Goal: Navigation & Orientation: Find specific page/section

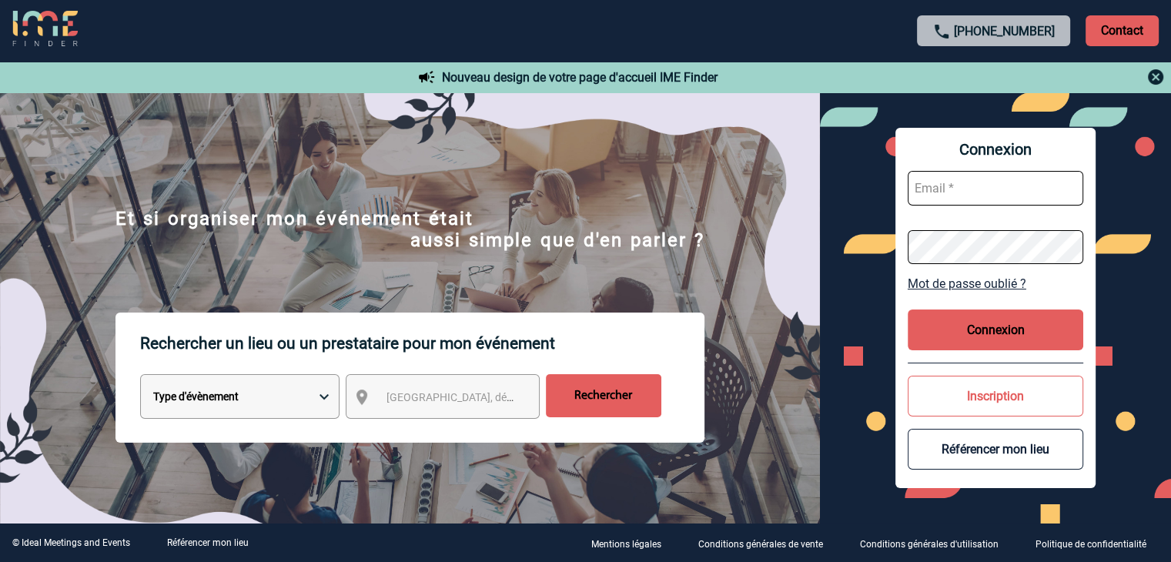
type input "[EMAIL_ADDRESS][DOMAIN_NAME]"
click at [999, 339] on button "Connexion" at bounding box center [994, 329] width 175 height 41
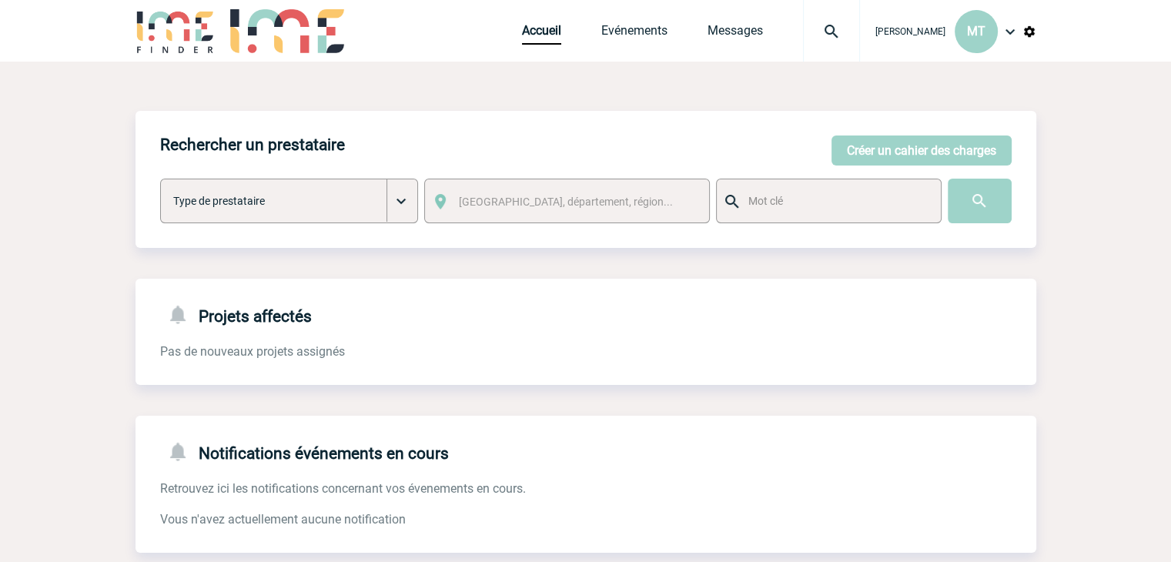
click at [832, 26] on img at bounding box center [830, 31] width 55 height 18
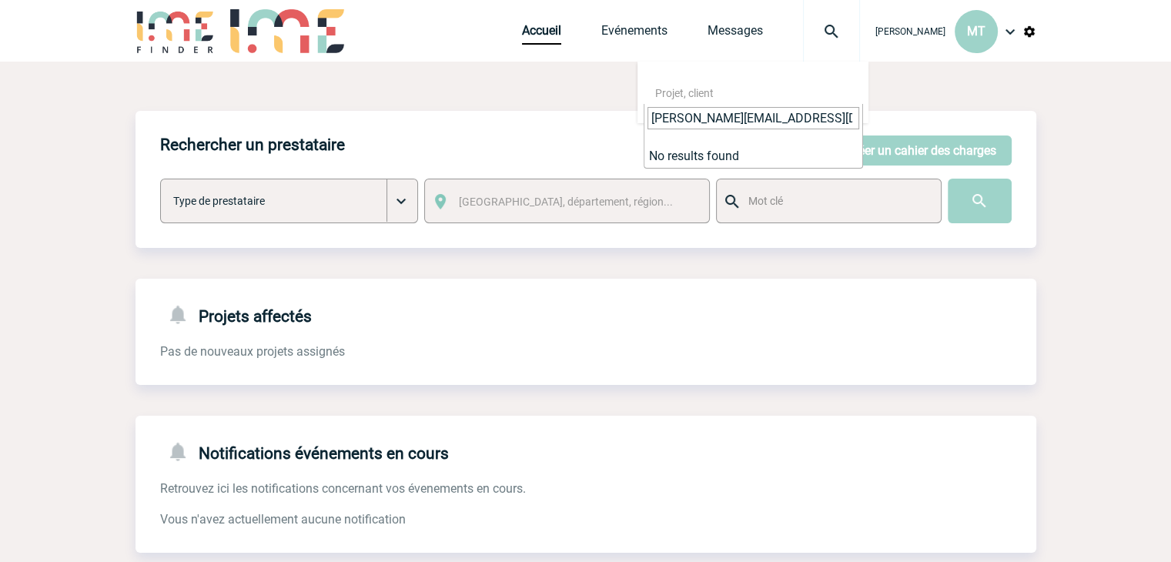
type input "[PERSON_NAME][EMAIL_ADDRESS][DOMAIN_NAME]"
